Goal: Task Accomplishment & Management: Manage account settings

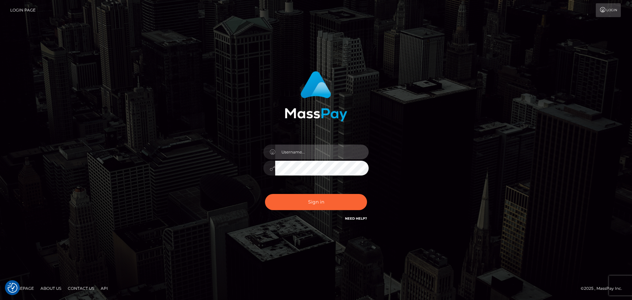
type input "Audreyg"
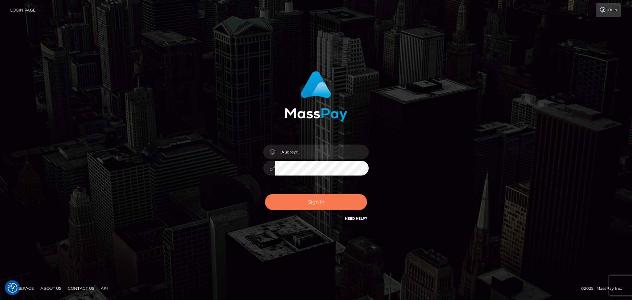
drag, startPoint x: 306, startPoint y: 198, endPoint x: 322, endPoint y: 193, distance: 16.9
click at [306, 199] on button "Sign in" at bounding box center [316, 202] width 102 height 16
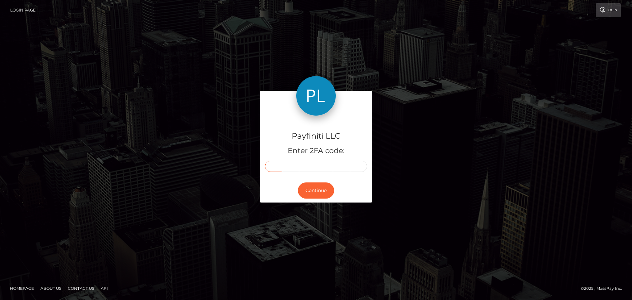
click at [273, 168] on input "text" at bounding box center [273, 166] width 17 height 11
type input "2"
type input "5"
type input "3"
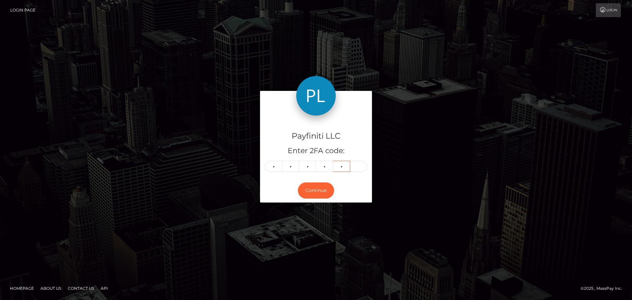
type input "7"
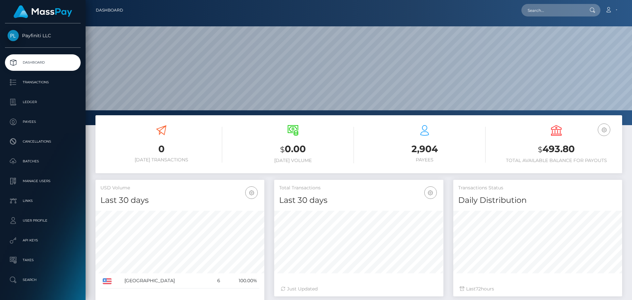
scroll to position [117, 169]
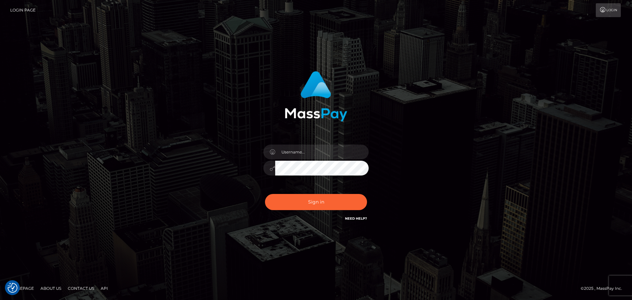
type input "Audreyg"
click at [329, 200] on button "Sign in" at bounding box center [316, 202] width 102 height 16
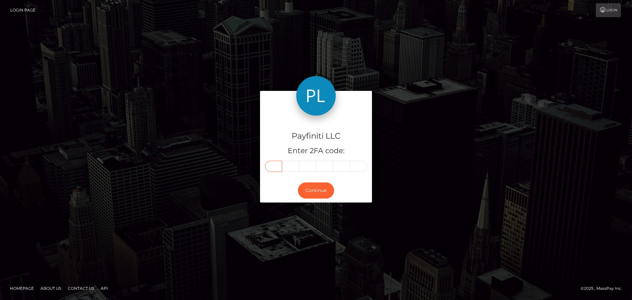
click at [272, 165] on input "text" at bounding box center [273, 166] width 17 height 11
type input "8"
type input "7"
type input "4"
type input "8"
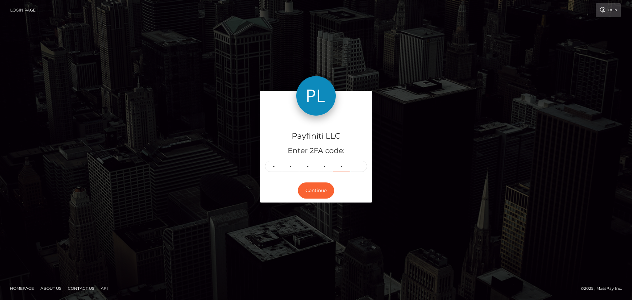
type input "9"
type input "3"
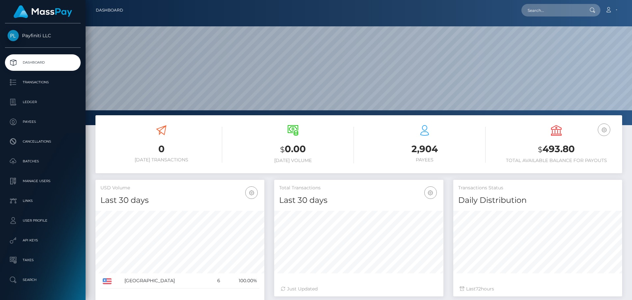
scroll to position [117, 169]
click at [605, 129] on icon "button" at bounding box center [604, 130] width 8 height 8
click at [580, 126] on div "USD Balance $ 493.80 Total Available Balance for Payouts" at bounding box center [556, 144] width 122 height 38
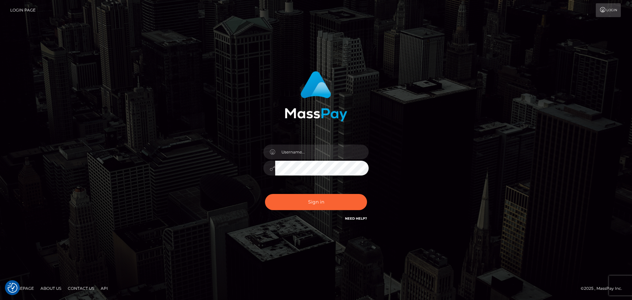
type input "Audreyg"
